Goal: Entertainment & Leisure: Consume media (video, audio)

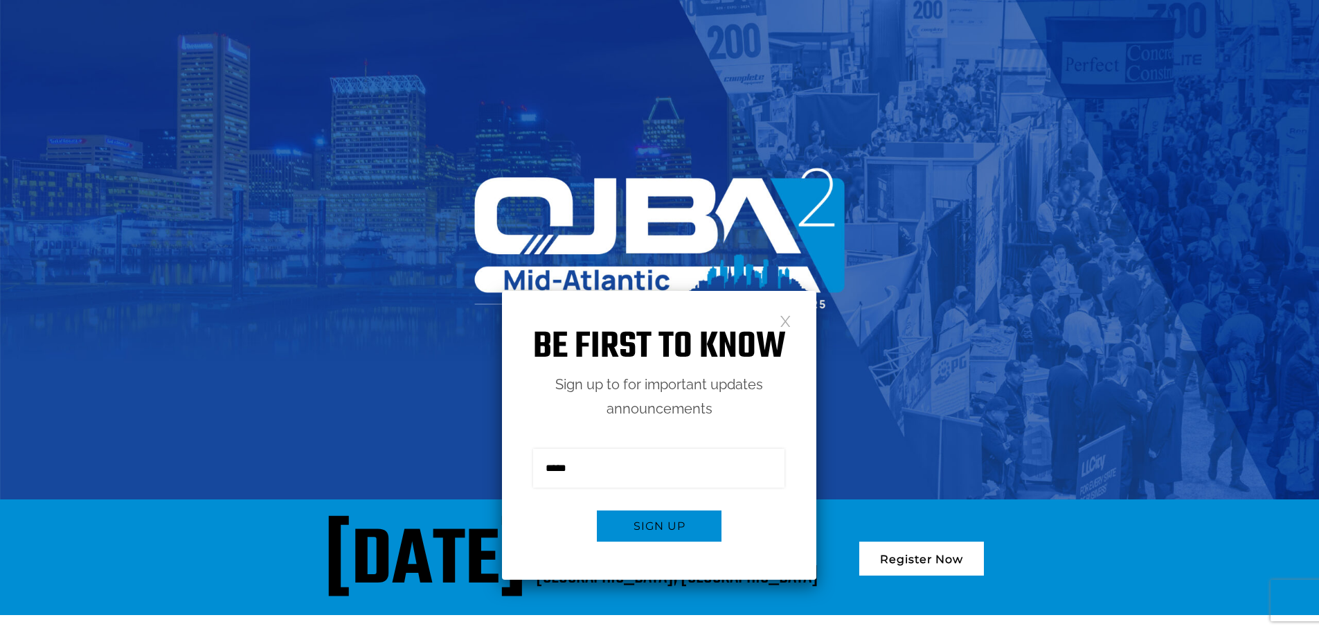
scroll to position [69, 0]
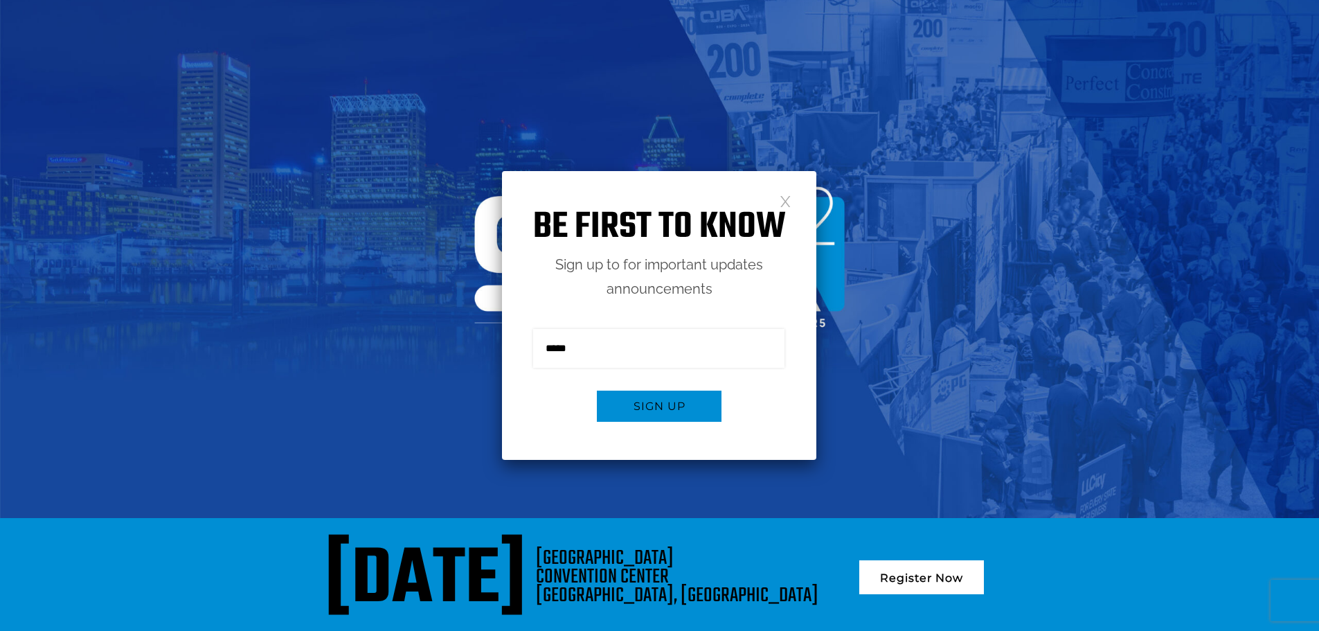
click at [789, 206] on link at bounding box center [786, 201] width 12 height 12
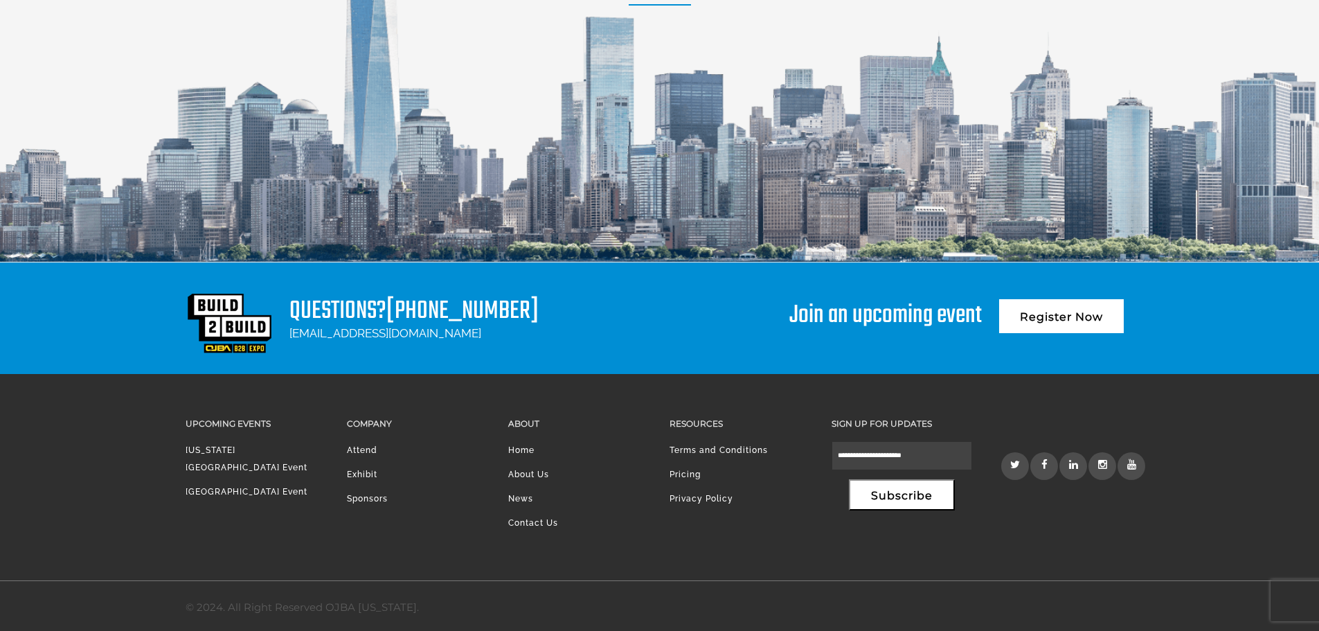
scroll to position [1912, 0]
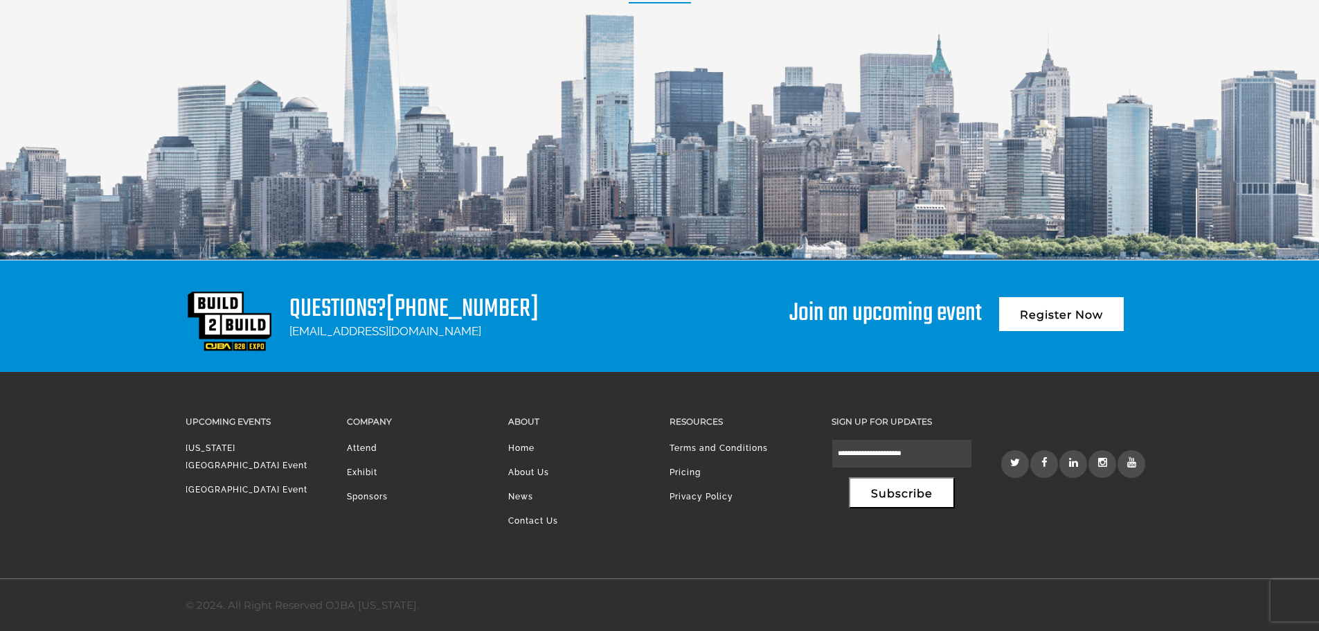
click at [517, 447] on li "Home" at bounding box center [578, 452] width 141 height 24
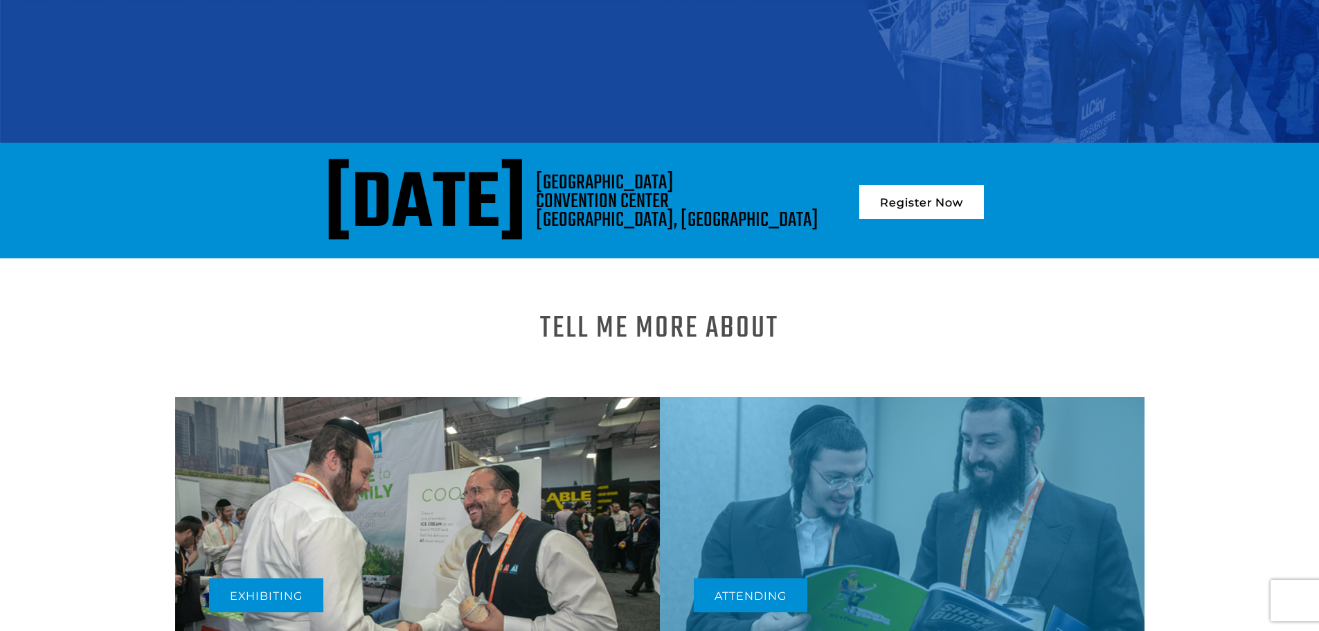
scroll to position [0, 0]
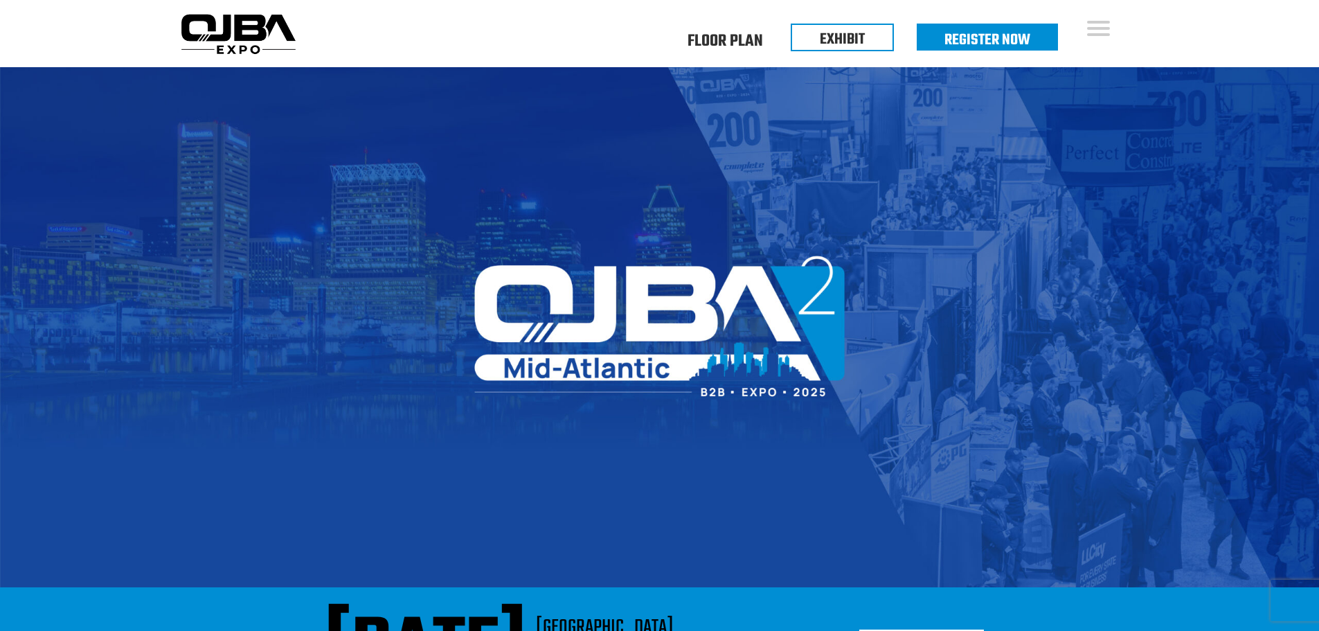
click at [290, 30] on img at bounding box center [238, 34] width 126 height 50
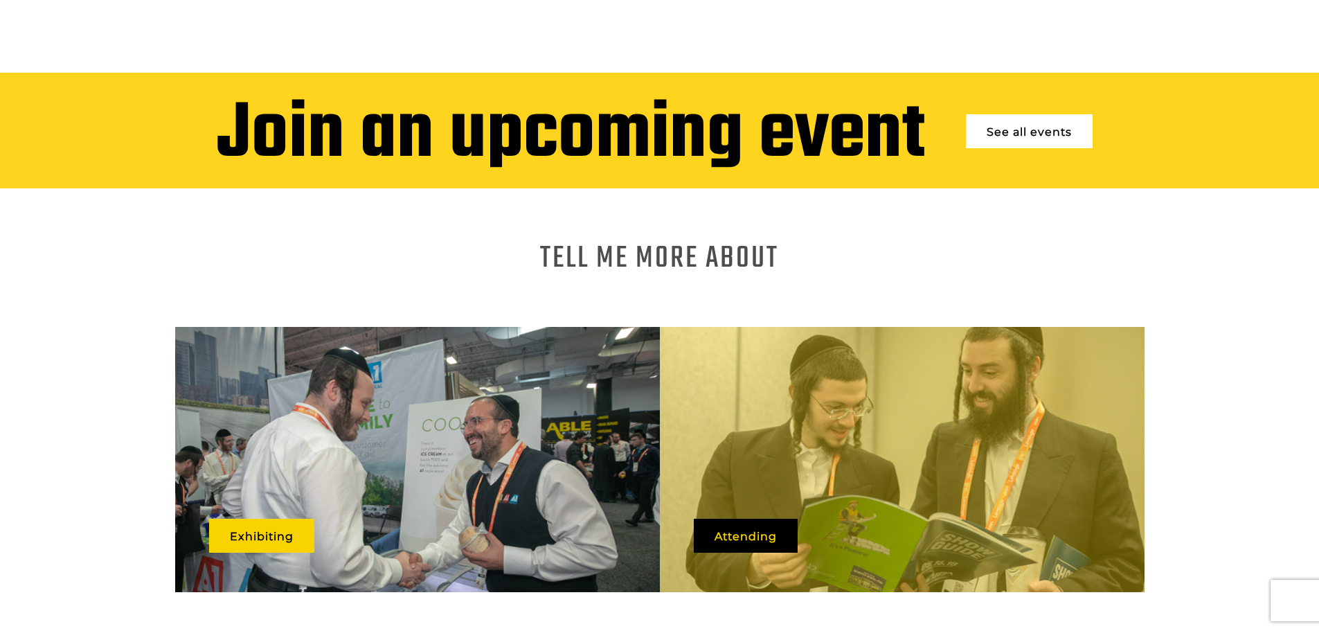
scroll to position [900, 0]
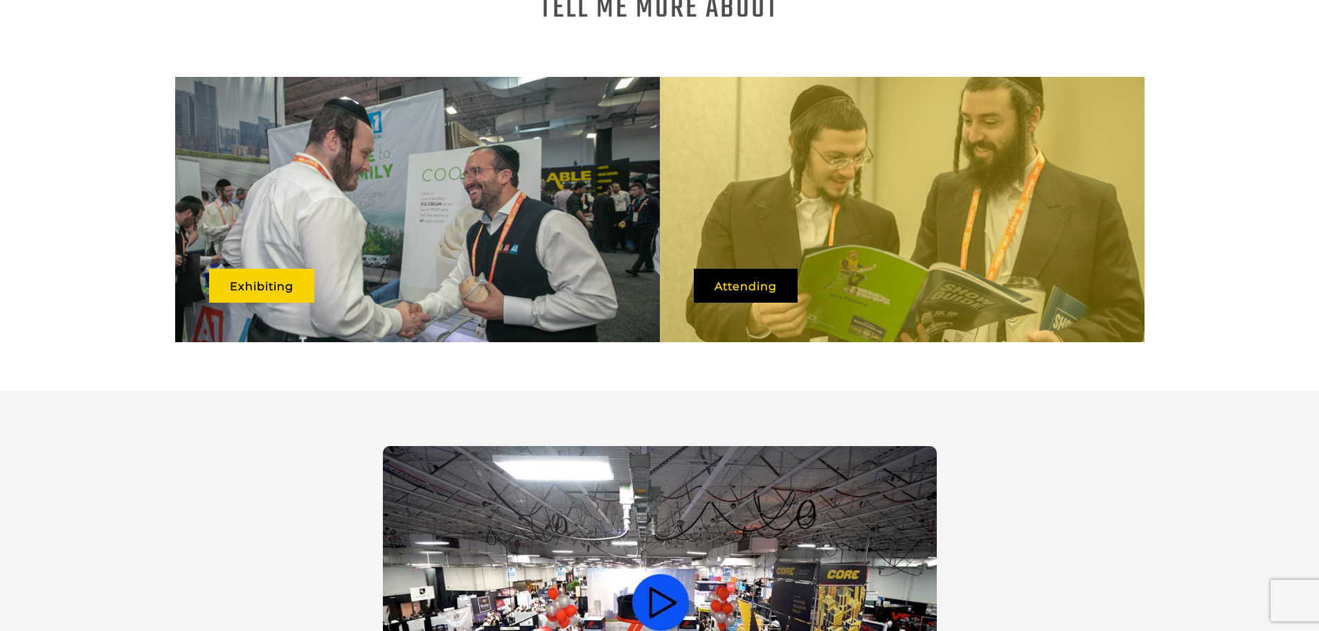
click at [674, 446] on video at bounding box center [660, 602] width 554 height 312
click at [673, 446] on video at bounding box center [660, 602] width 554 height 312
click at [670, 446] on video at bounding box center [660, 602] width 554 height 312
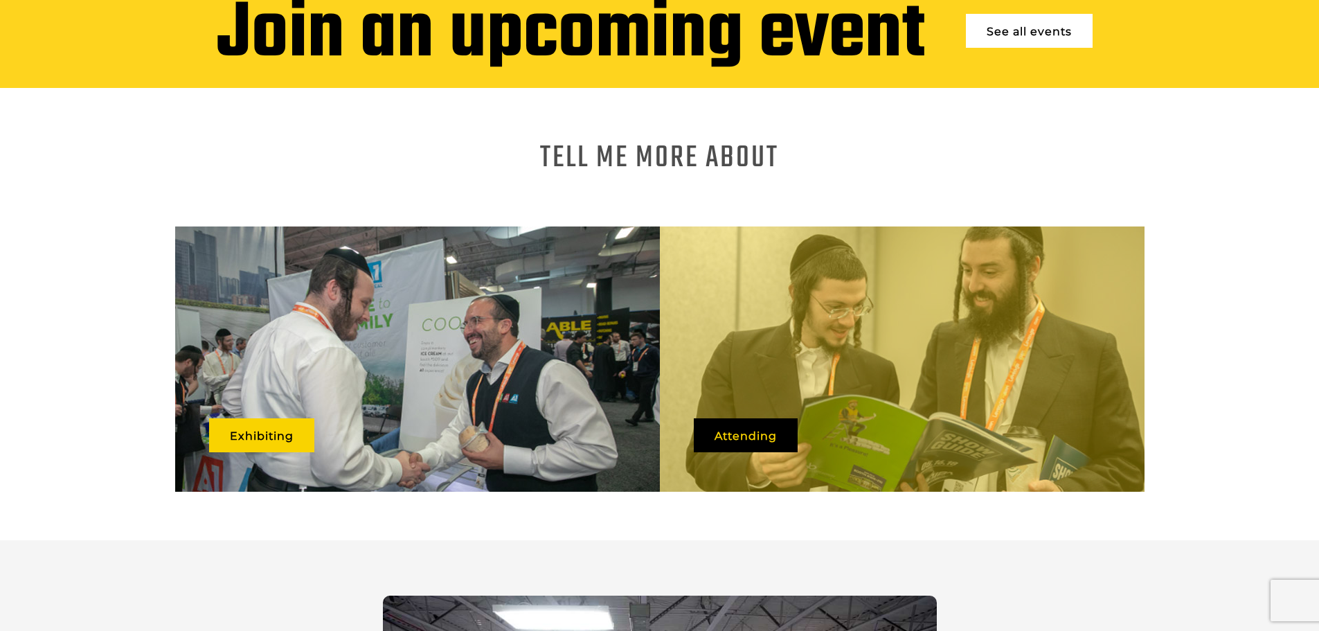
scroll to position [554, 0]
